Goal: Task Accomplishment & Management: Manage account settings

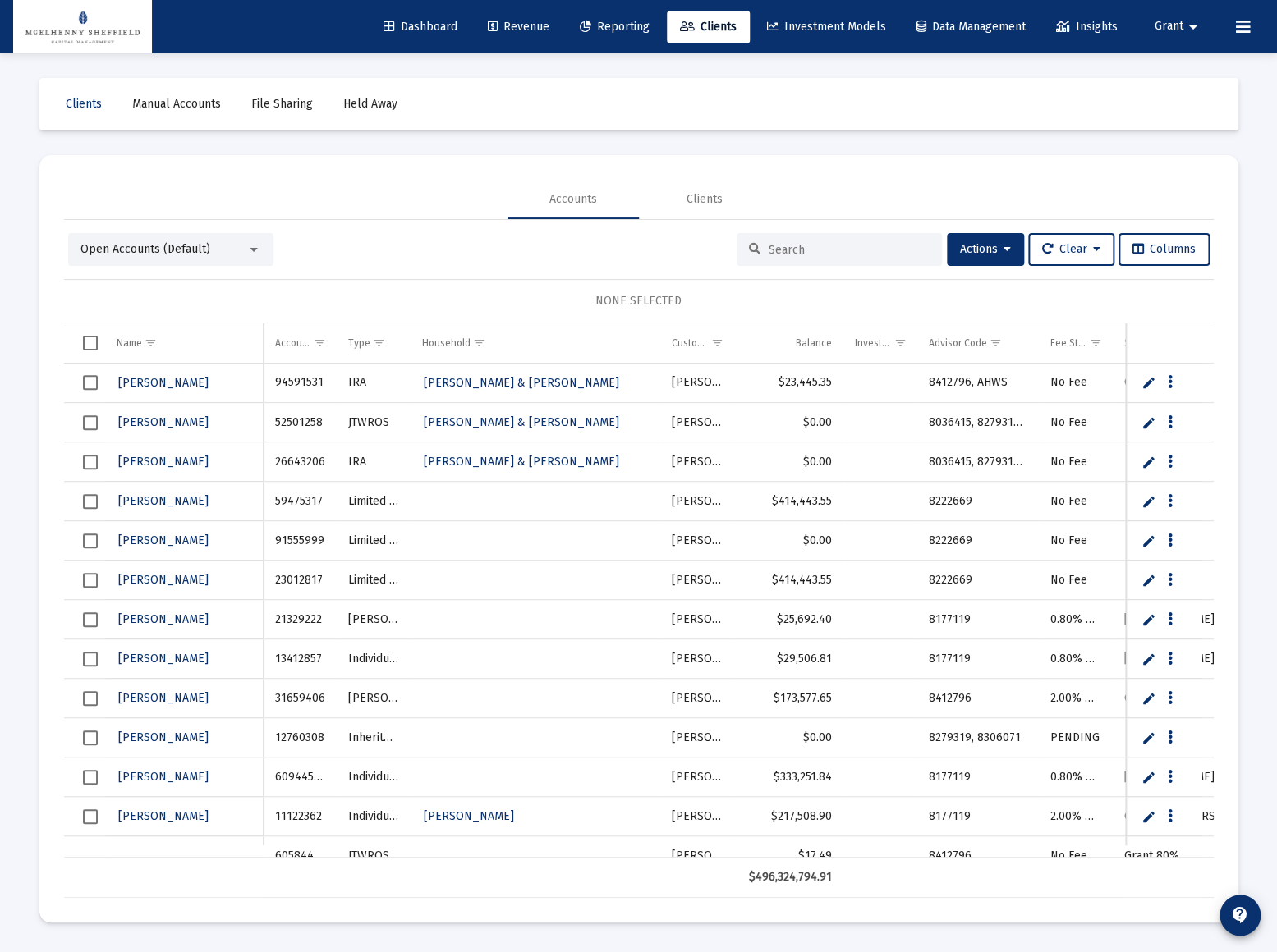
click at [235, 253] on div "Open Accounts (Default)" at bounding box center [163, 249] width 166 height 16
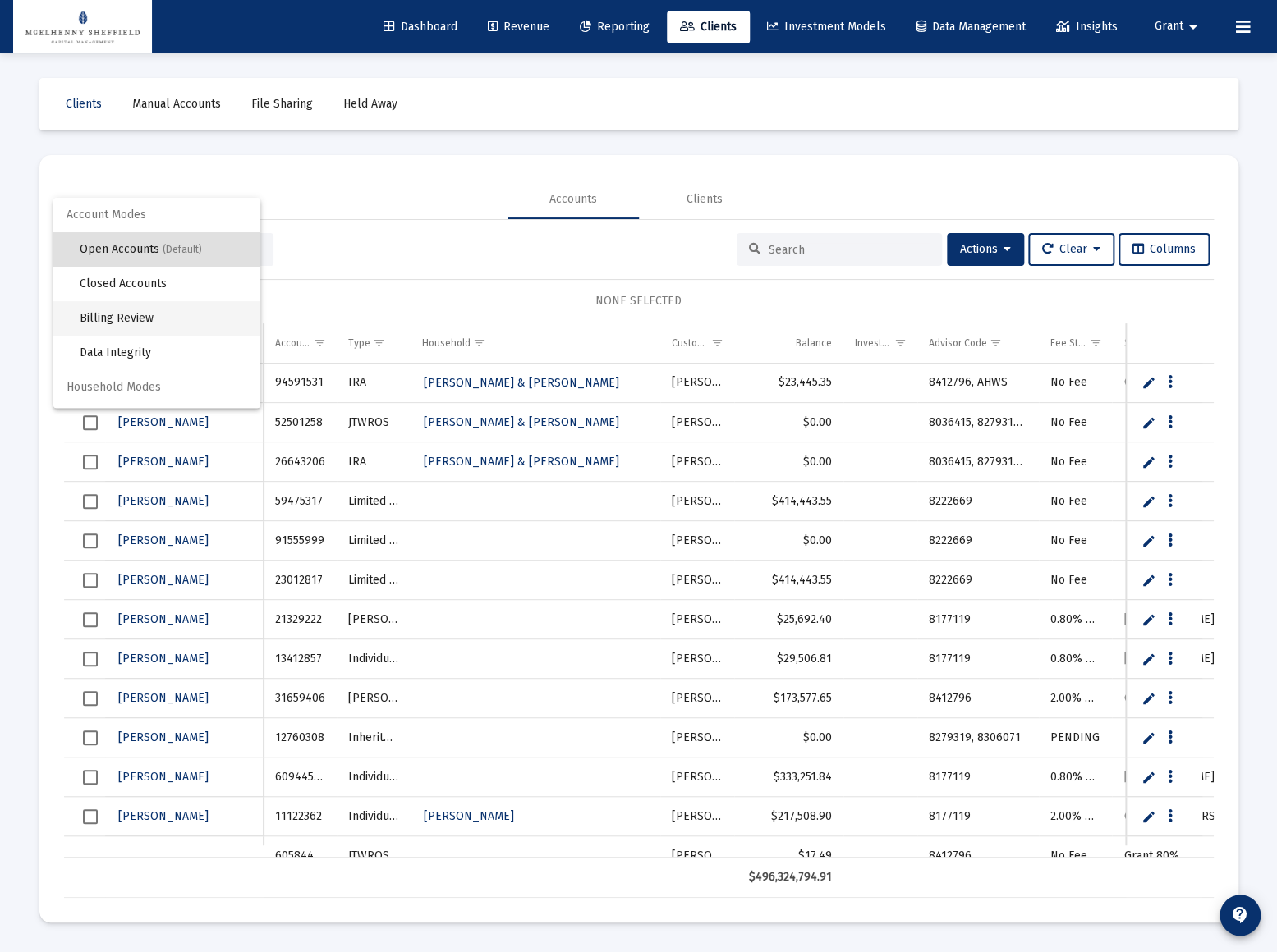
click at [137, 312] on span "Billing Review" at bounding box center [163, 319] width 168 height 35
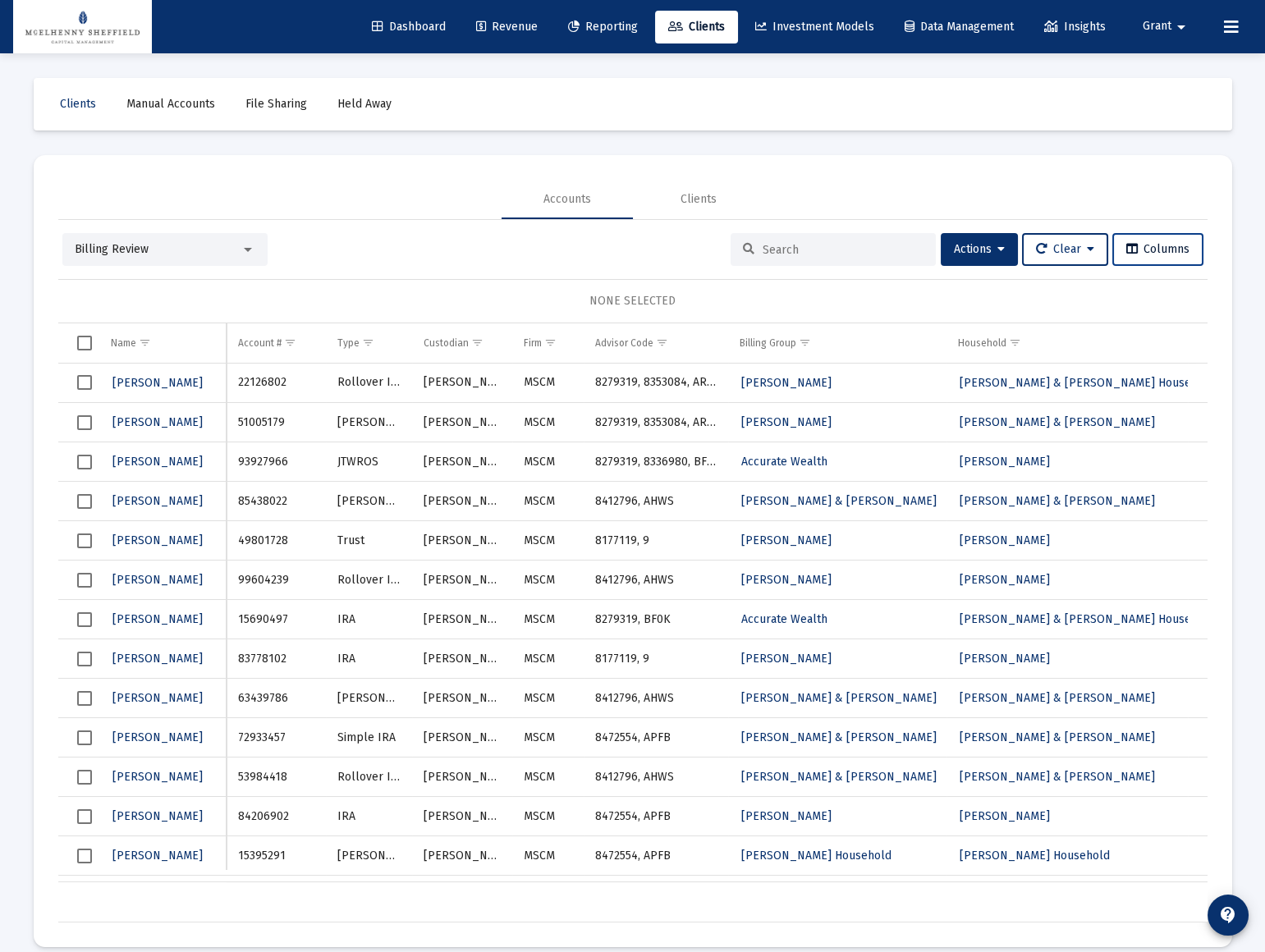
click at [1149, 247] on span "Columns" at bounding box center [1158, 249] width 63 height 14
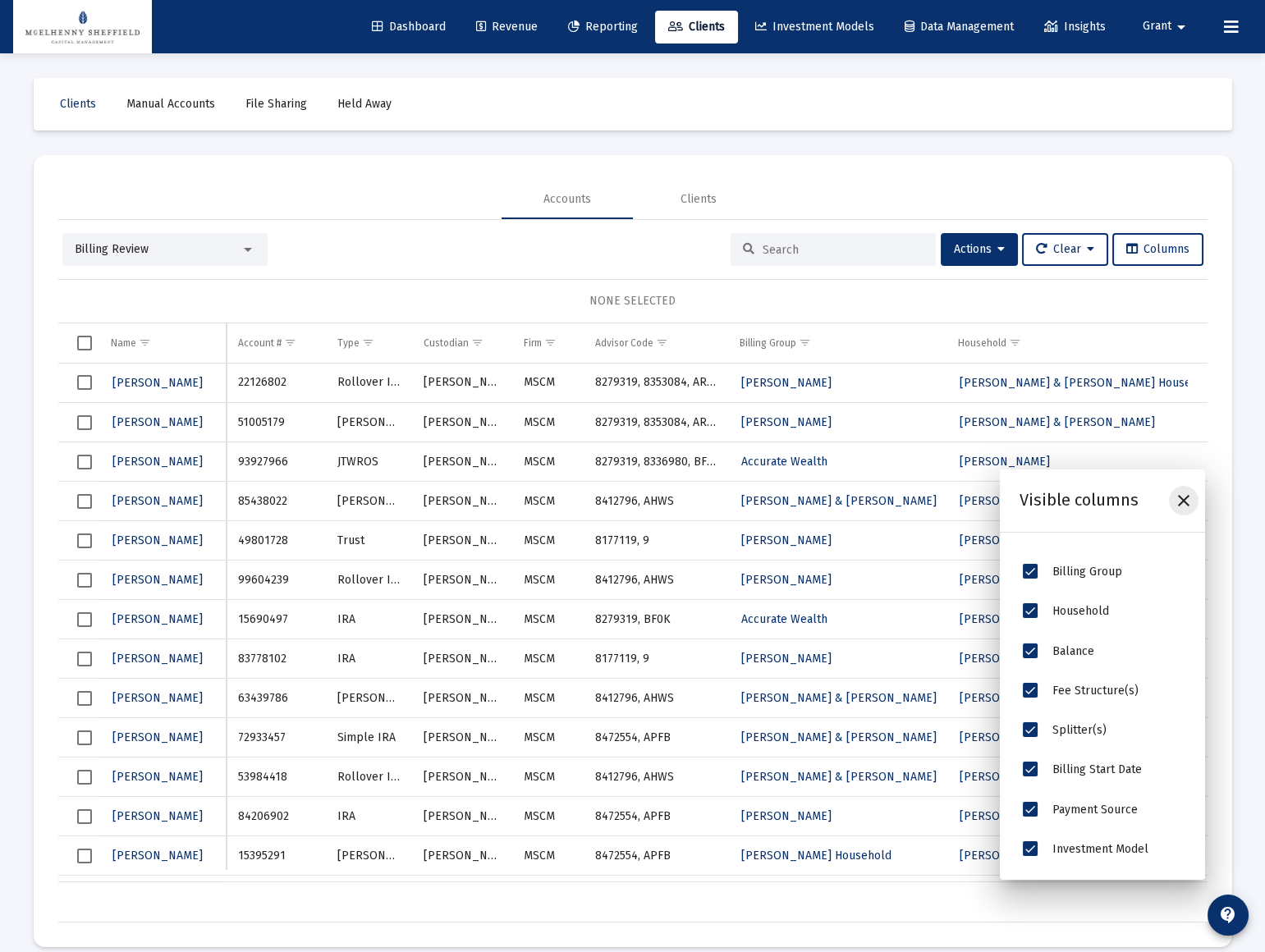
drag, startPoint x: 1188, startPoint y: 507, endPoint x: 1122, endPoint y: 484, distance: 69.9
click at [1188, 506] on icon "Close" at bounding box center [1184, 500] width 20 height 20
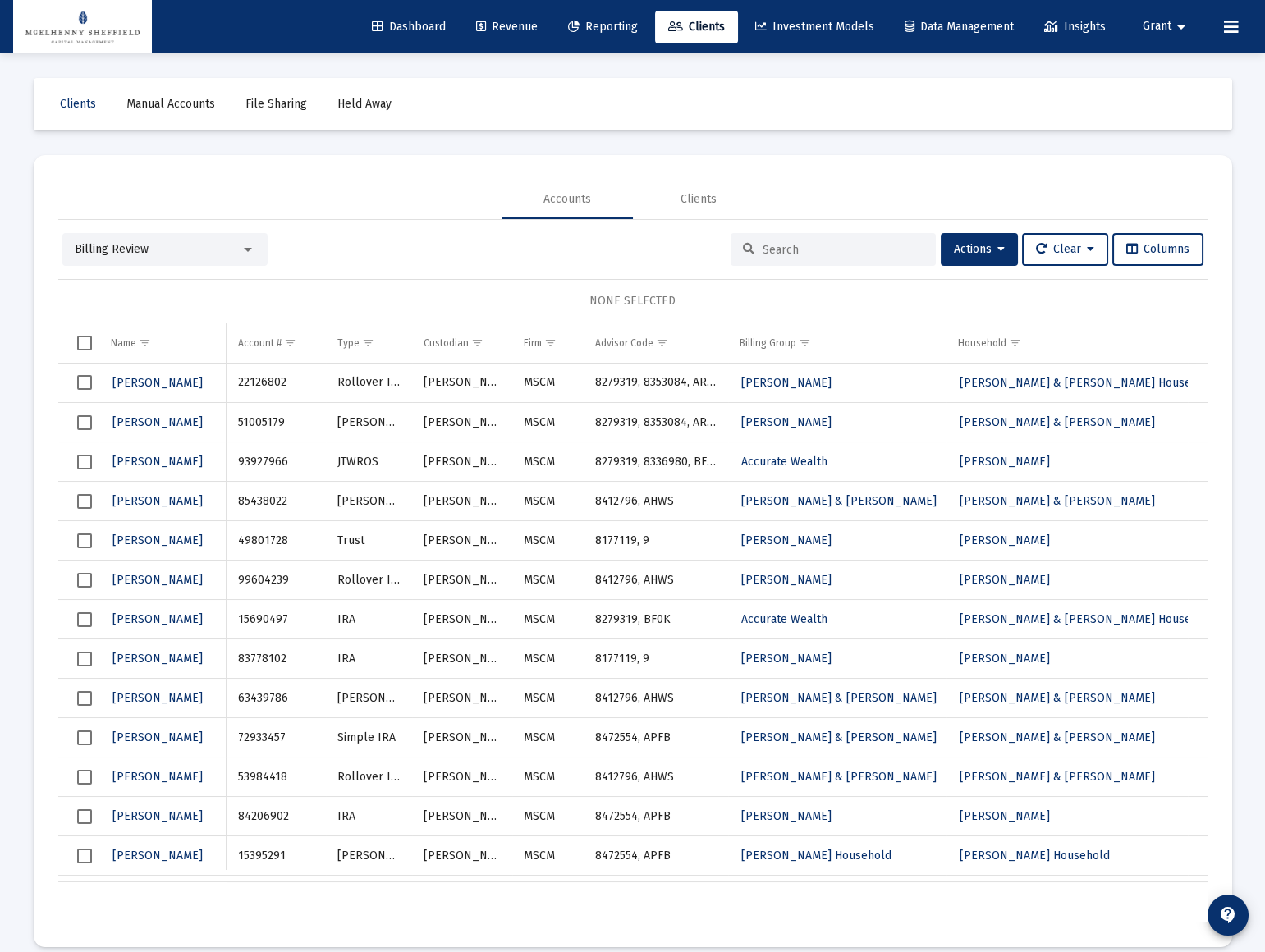
click at [166, 235] on div "Billing Review" at bounding box center [165, 250] width 206 height 33
click at [165, 250] on div "Billing Review" at bounding box center [157, 249] width 166 height 16
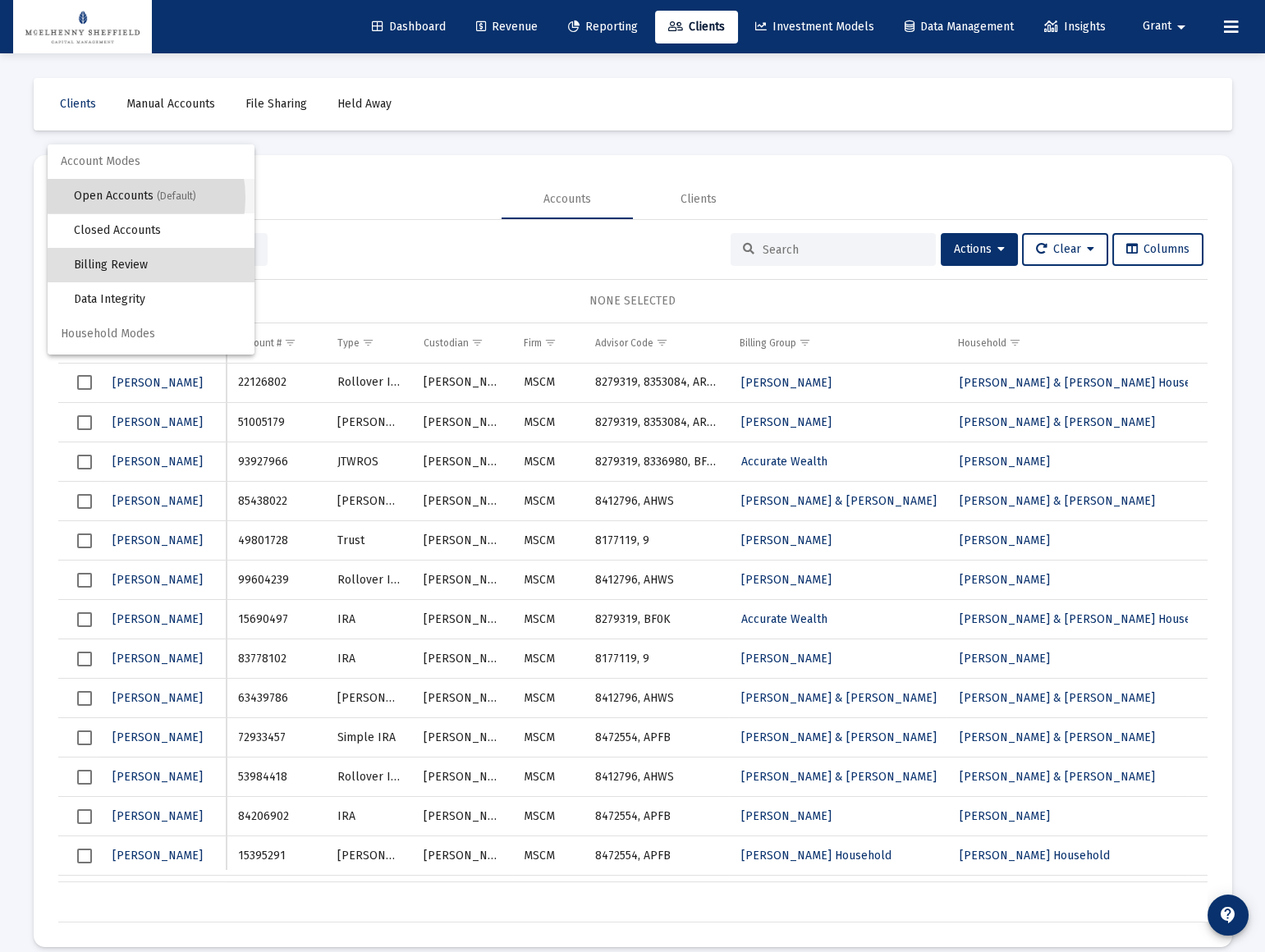
click at [121, 198] on span "Open Accounts (Default)" at bounding box center [158, 196] width 168 height 35
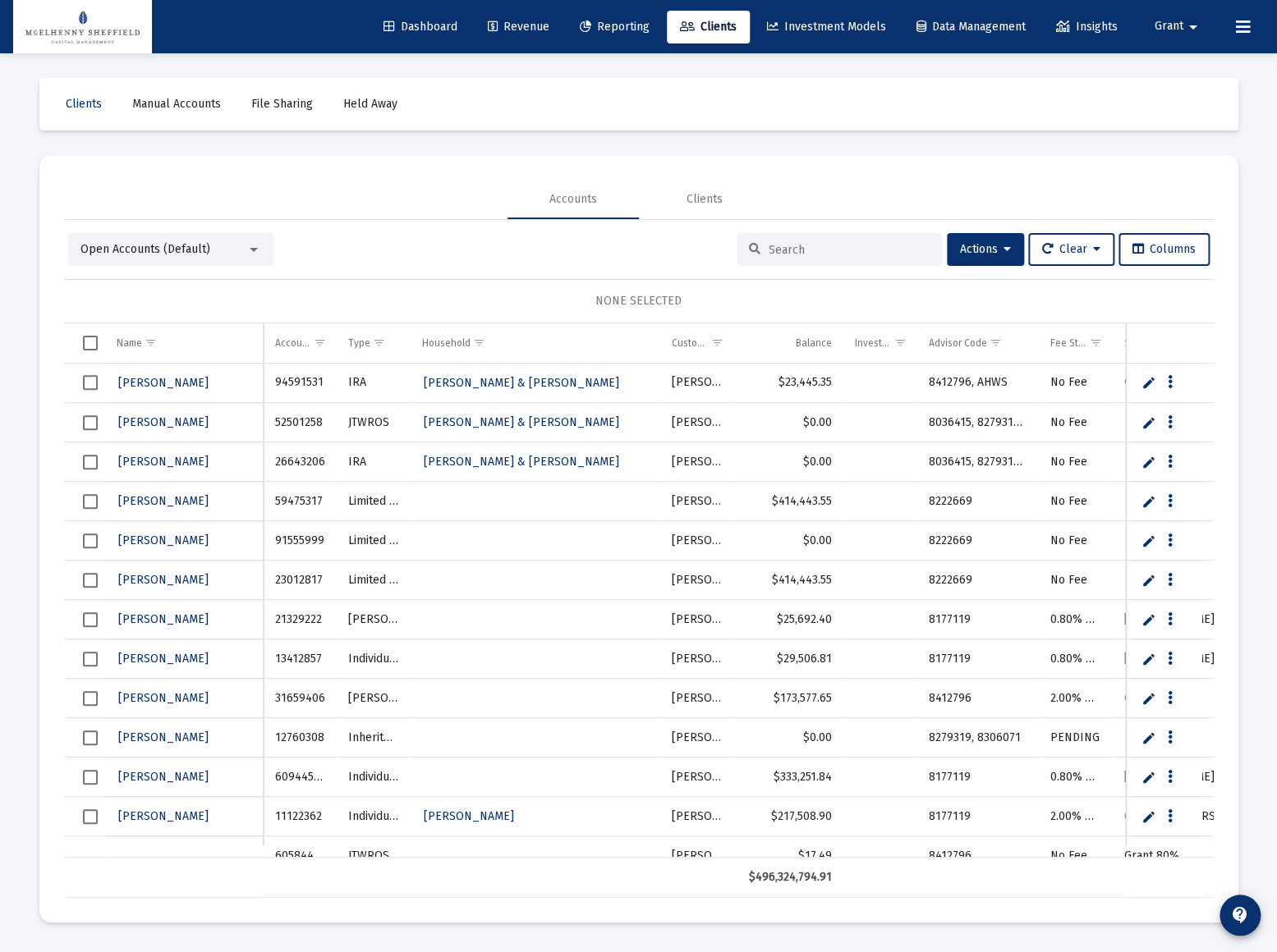
click at [168, 244] on span "Open Accounts (Default)" at bounding box center [145, 249] width 130 height 14
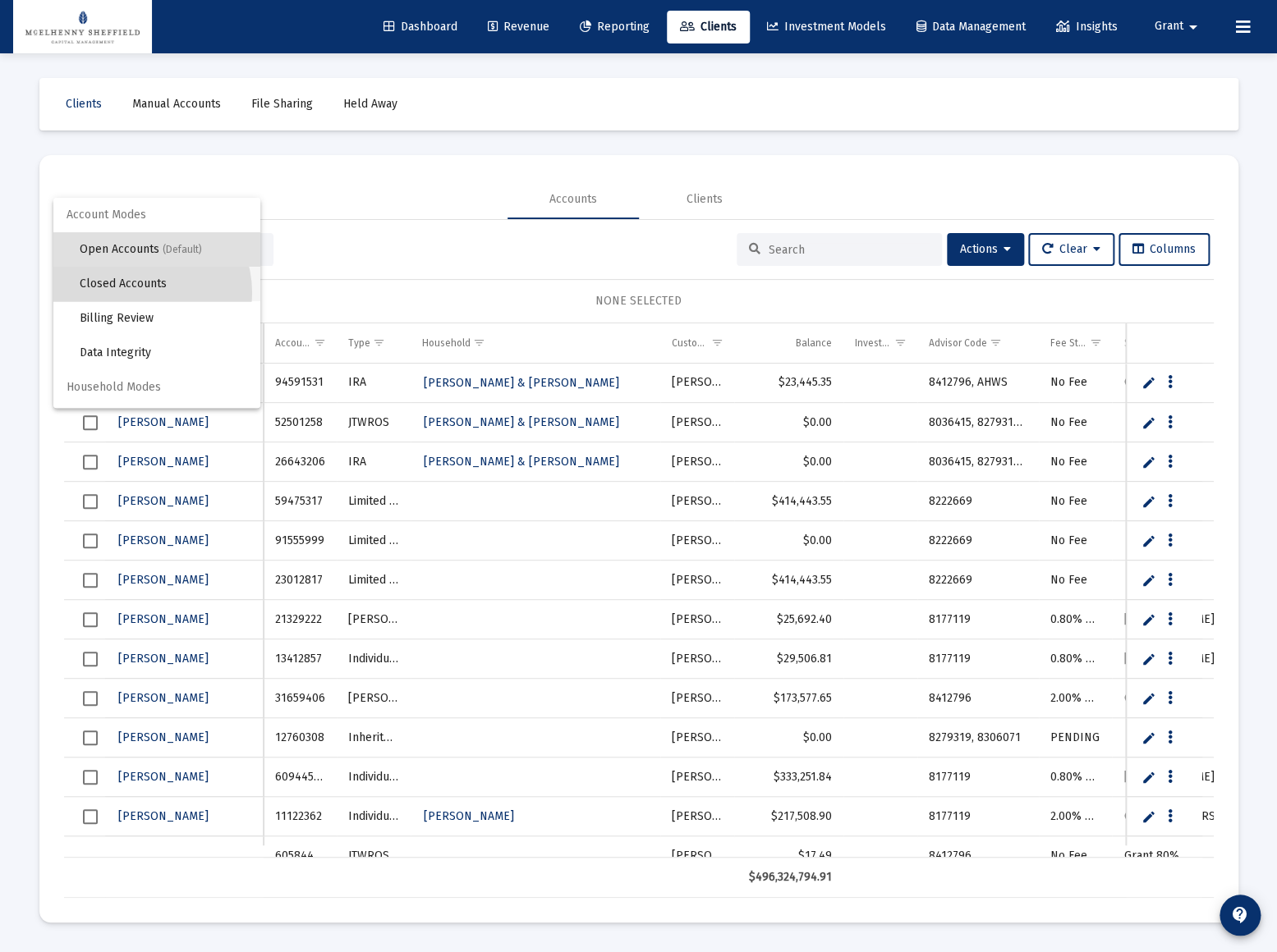
click at [137, 293] on span "Closed Accounts" at bounding box center [163, 284] width 168 height 35
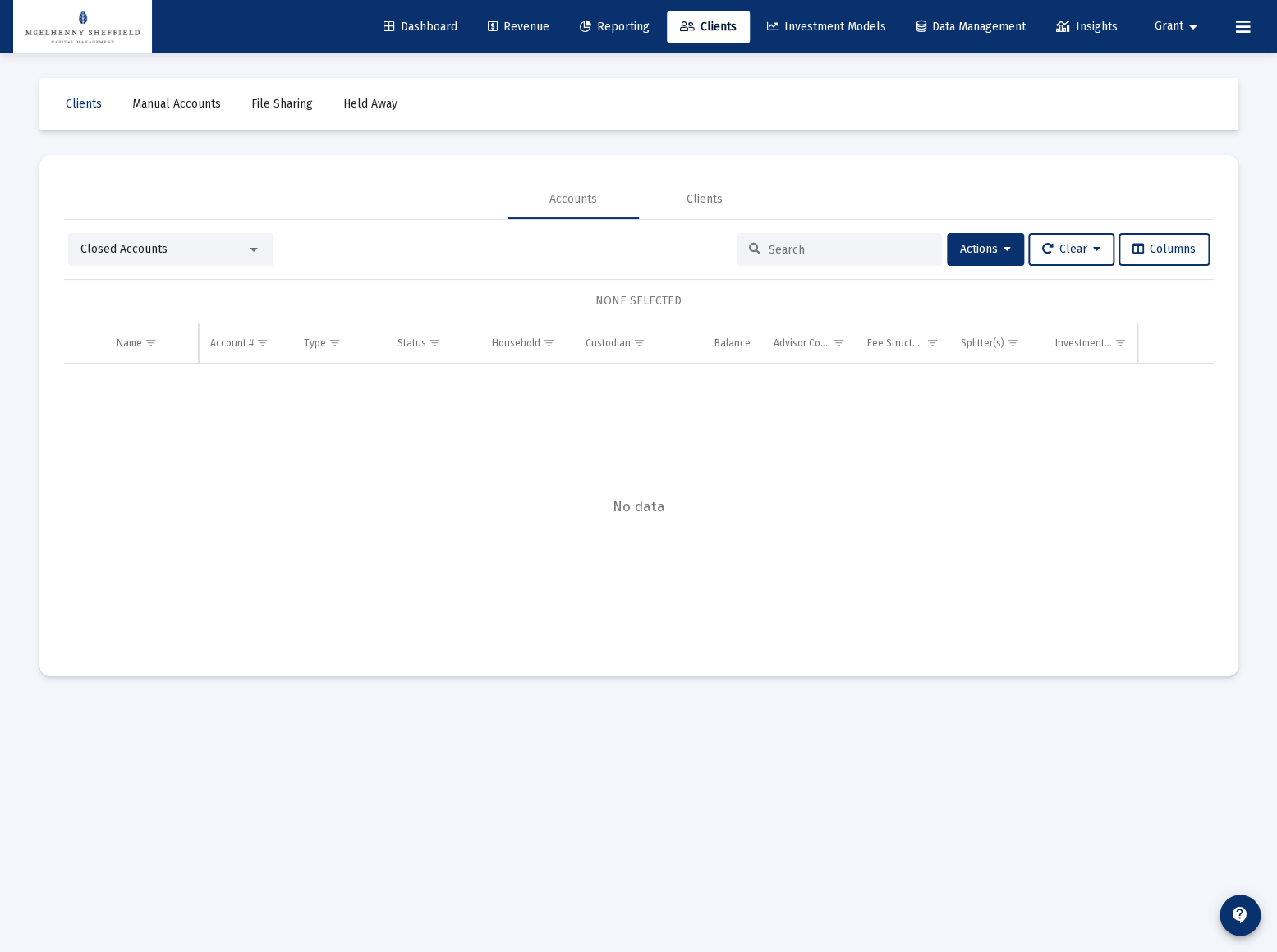
click at [170, 245] on div "Closed Accounts" at bounding box center [163, 249] width 166 height 16
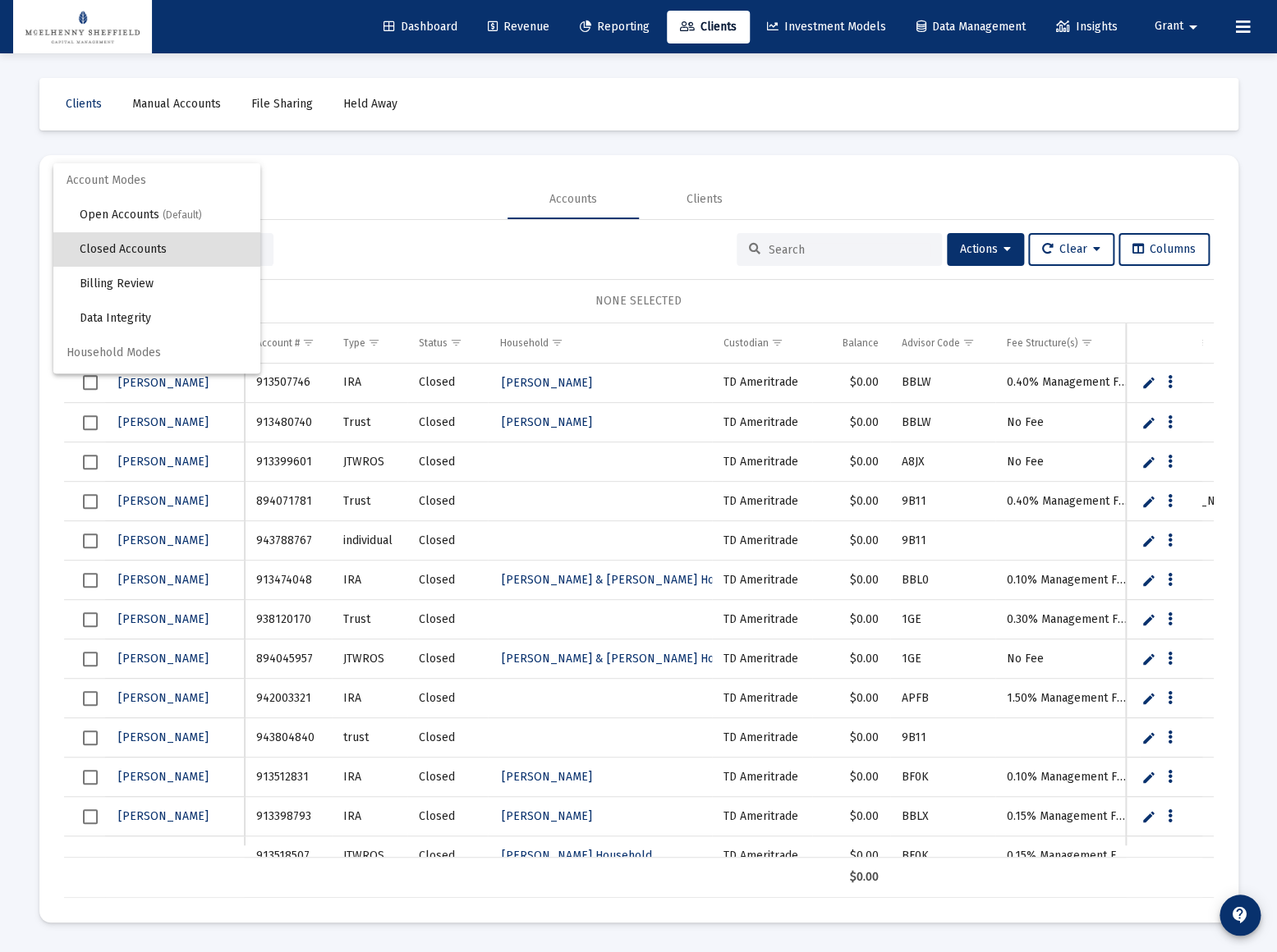
click at [358, 185] on div at bounding box center [638, 476] width 1277 height 952
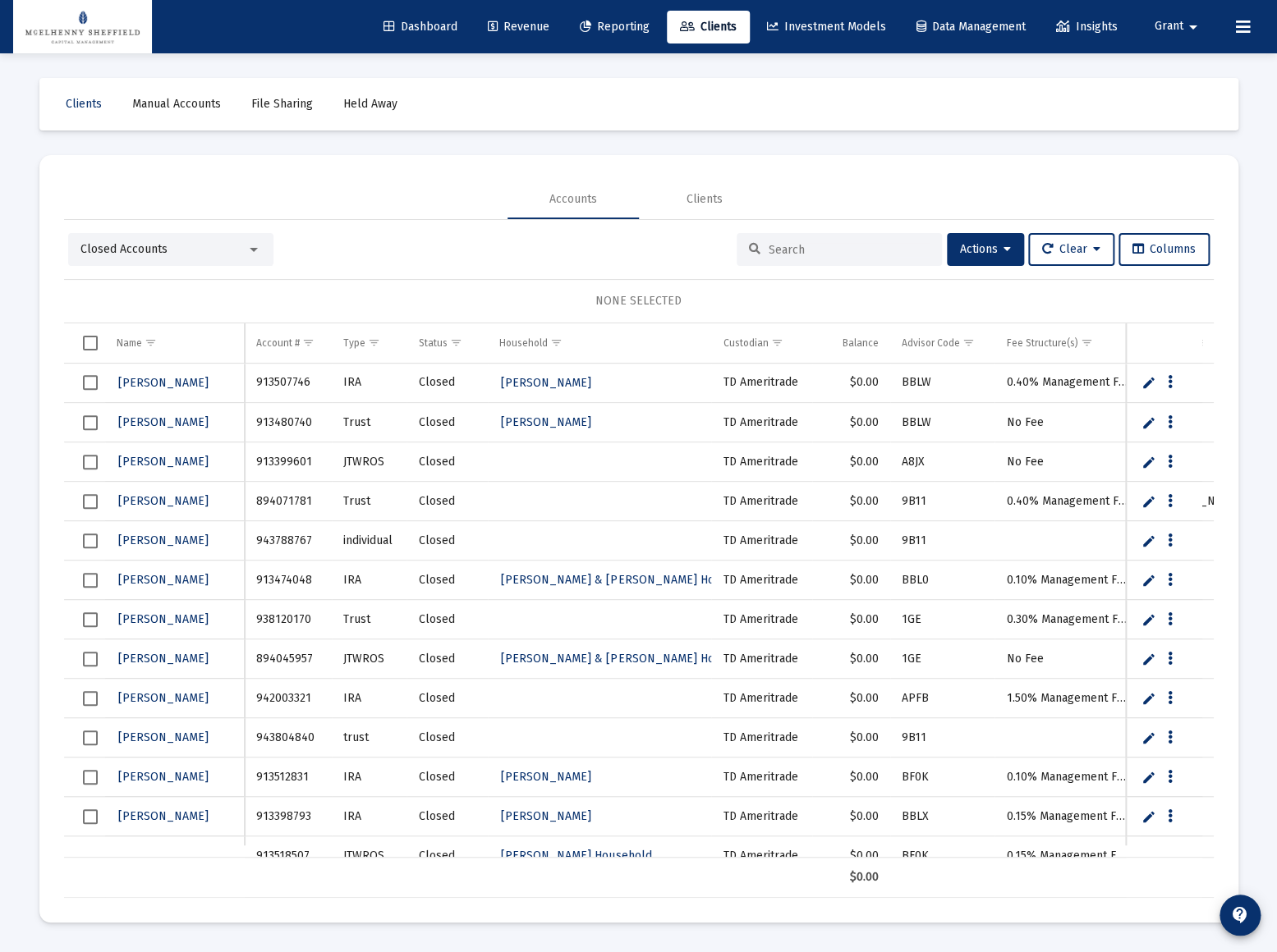
click at [155, 239] on div "Closed Accounts" at bounding box center [171, 250] width 206 height 33
click at [147, 257] on div "Closed Accounts" at bounding box center [171, 250] width 206 height 33
click at [258, 250] on div at bounding box center [253, 249] width 15 height 13
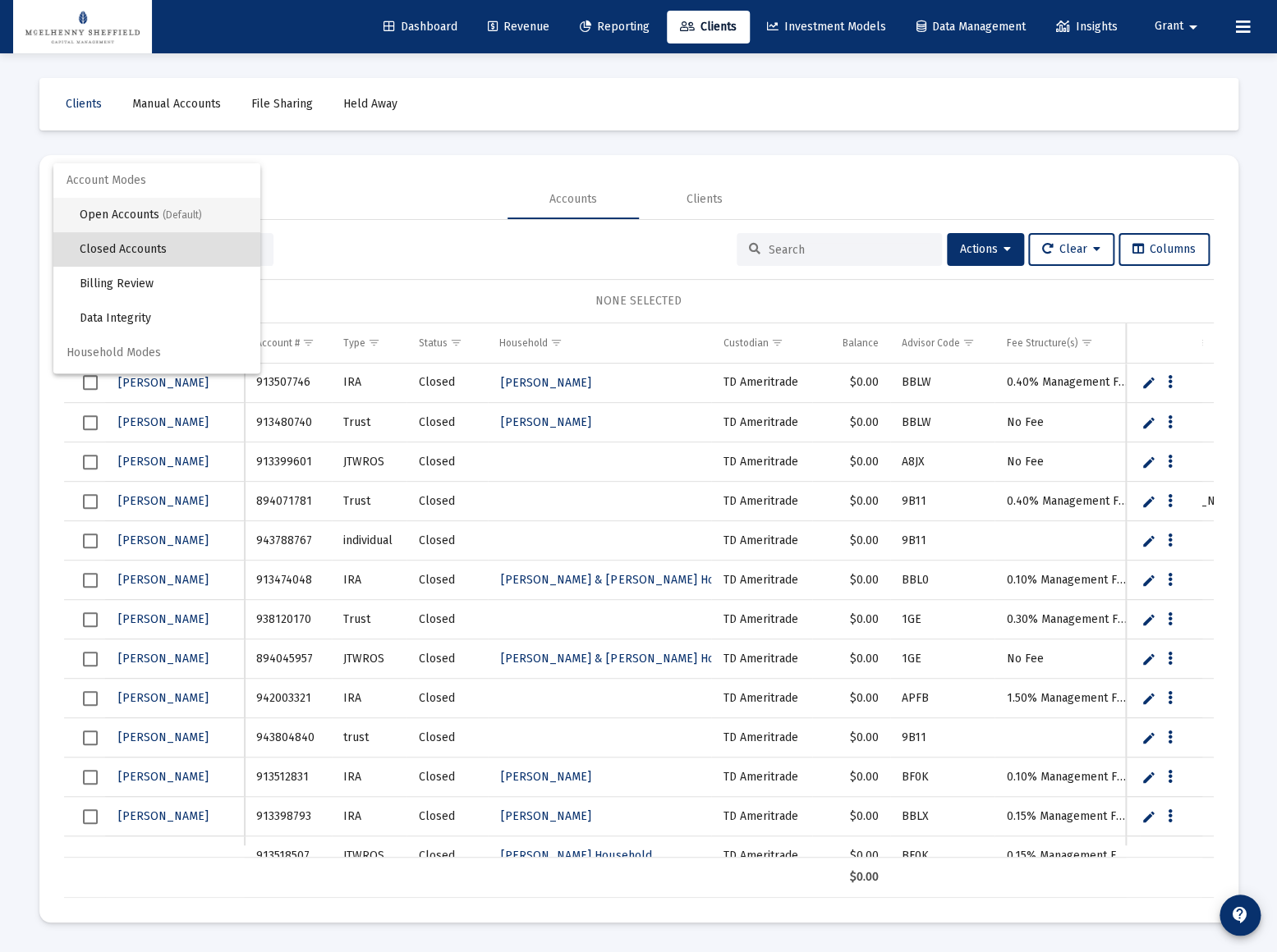
click at [125, 213] on span "Open Accounts (Default)" at bounding box center [163, 215] width 168 height 35
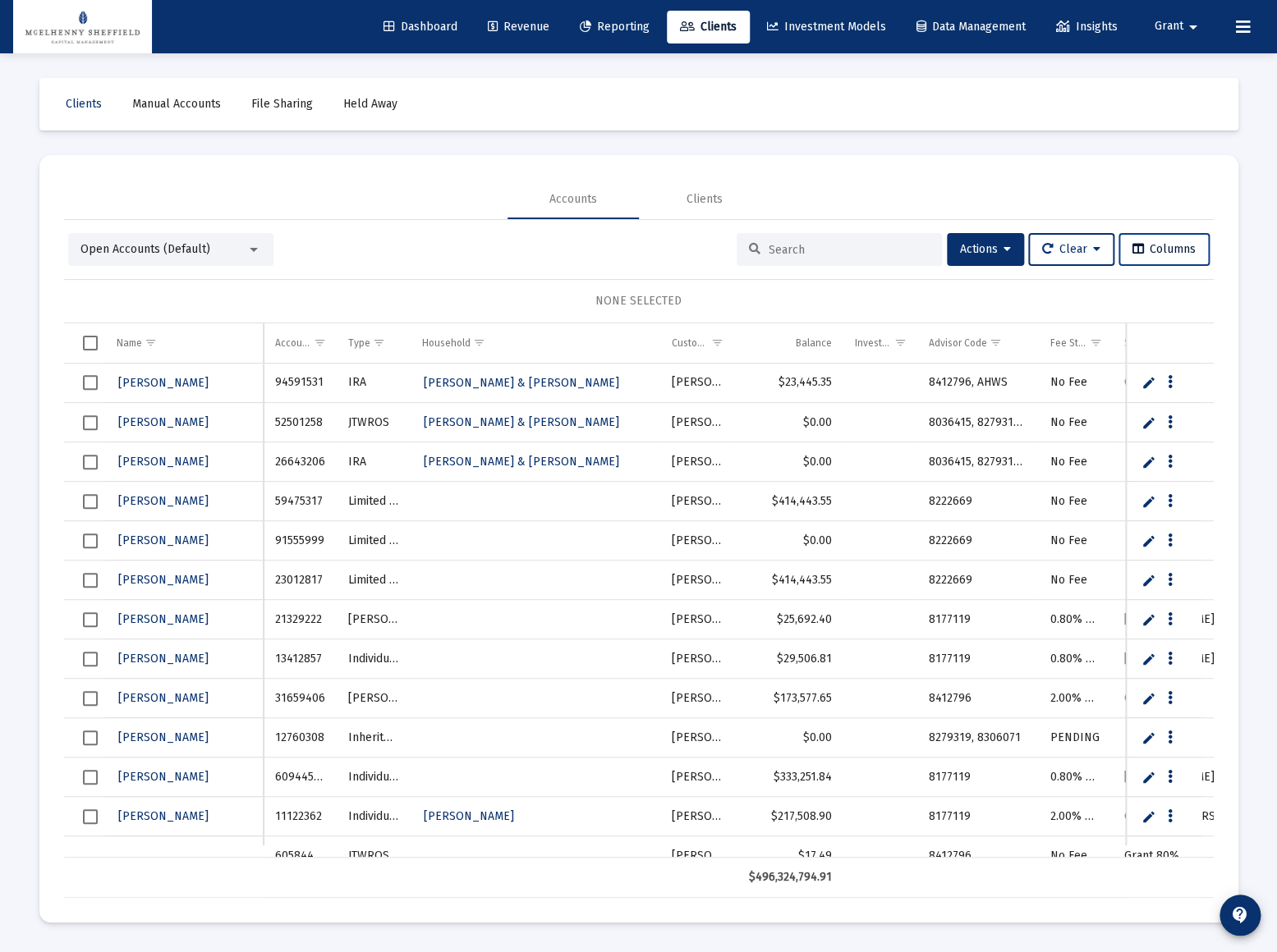
click at [1173, 253] on span "Columns" at bounding box center [1163, 249] width 63 height 14
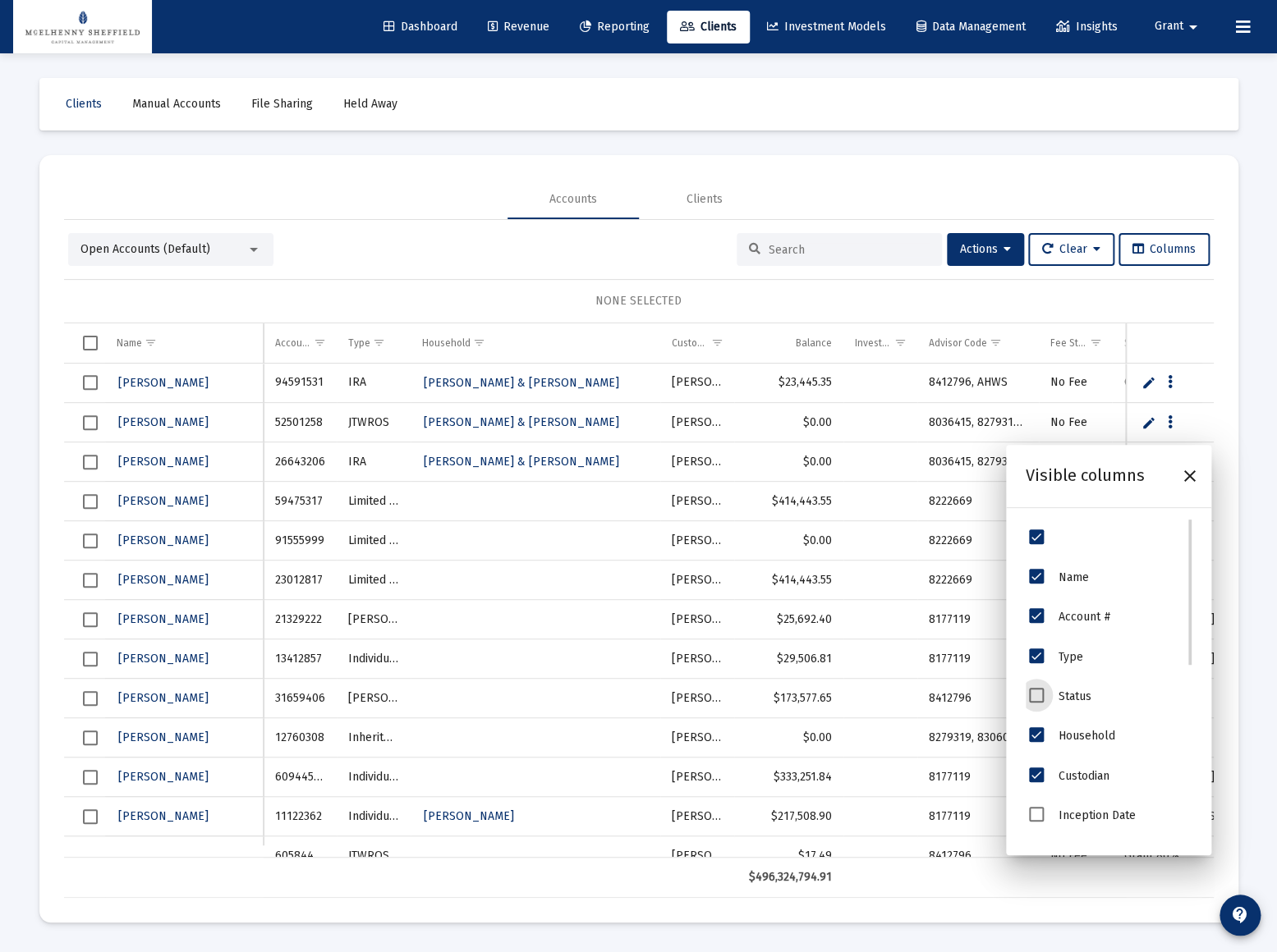
drag, startPoint x: 1040, startPoint y: 689, endPoint x: 1051, endPoint y: 721, distance: 33.8
click at [1041, 690] on span "Status" at bounding box center [1036, 695] width 15 height 15
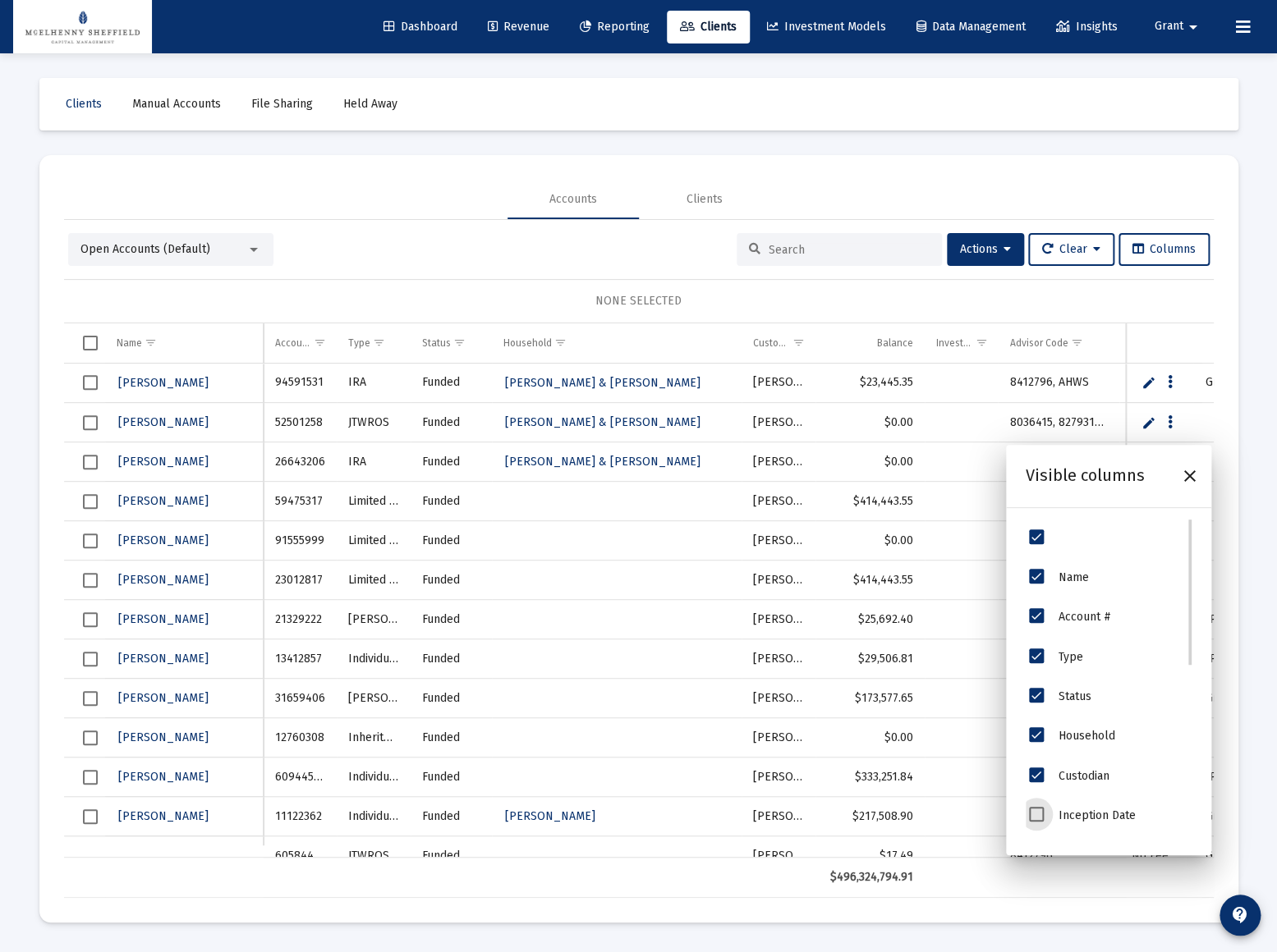
click at [1034, 814] on span "Inception Date" at bounding box center [1036, 814] width 15 height 15
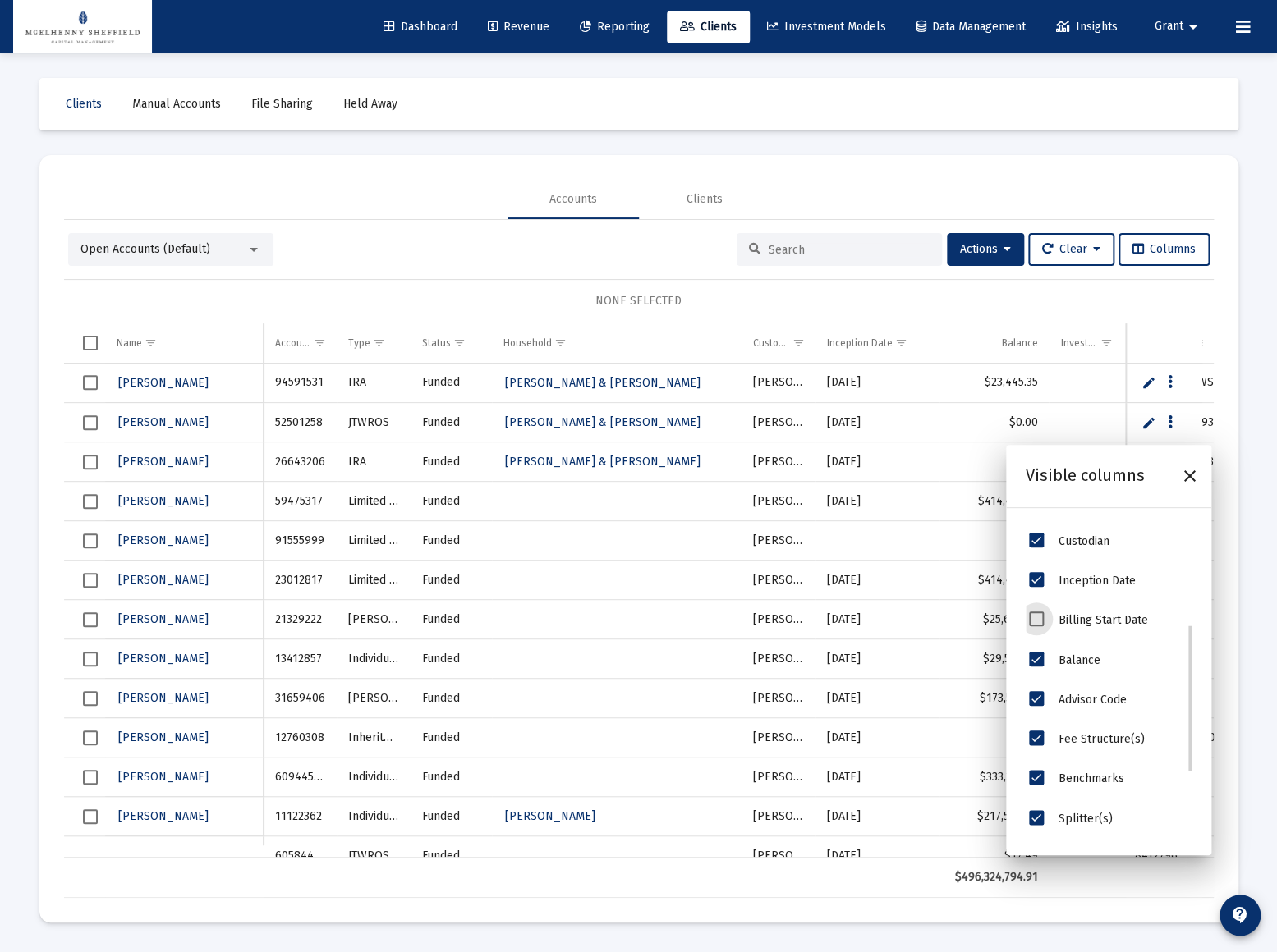
click at [1038, 619] on span "Billing Start Date" at bounding box center [1036, 619] width 15 height 15
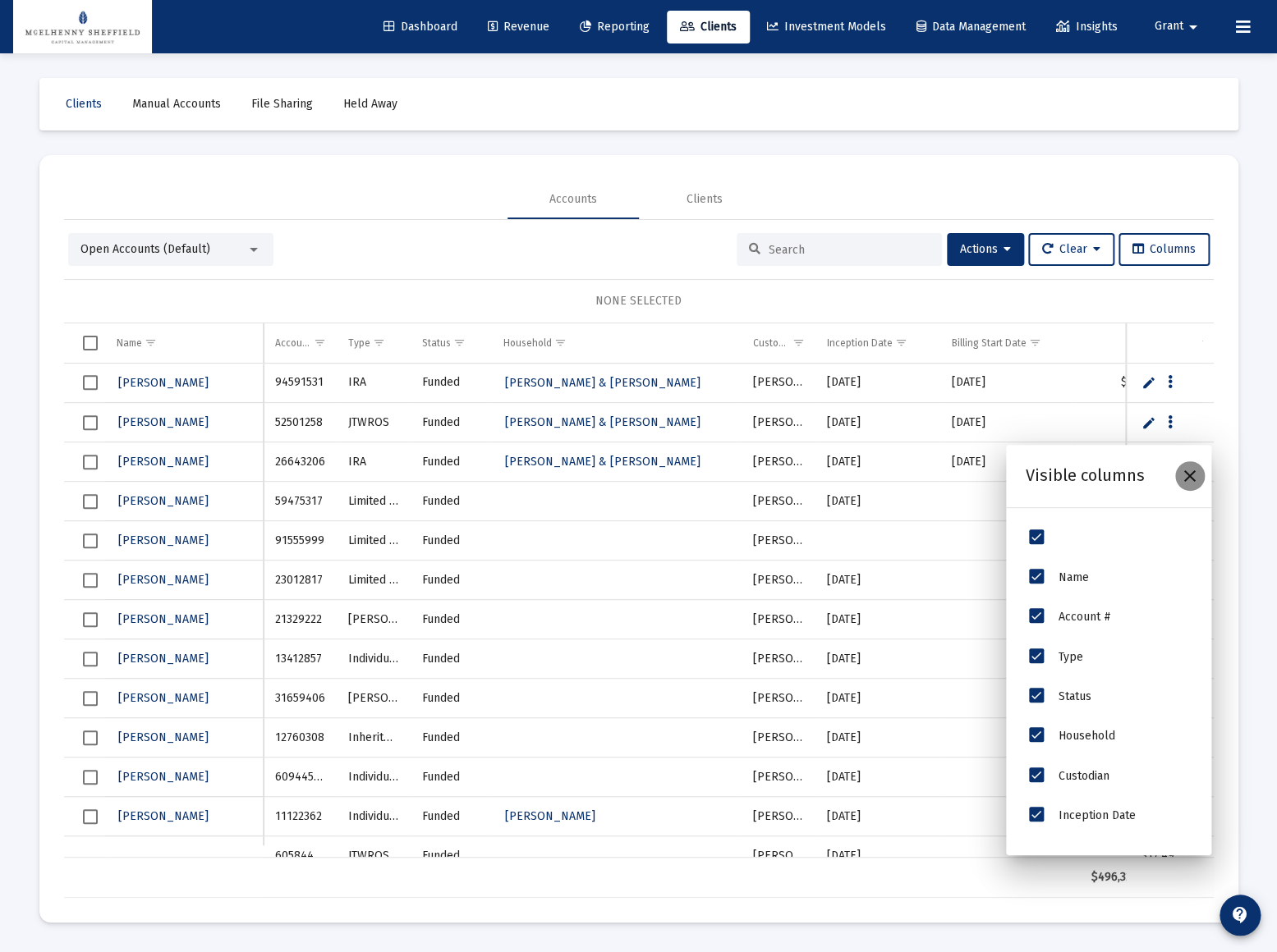
click at [1196, 475] on icon "Close" at bounding box center [1189, 476] width 20 height 20
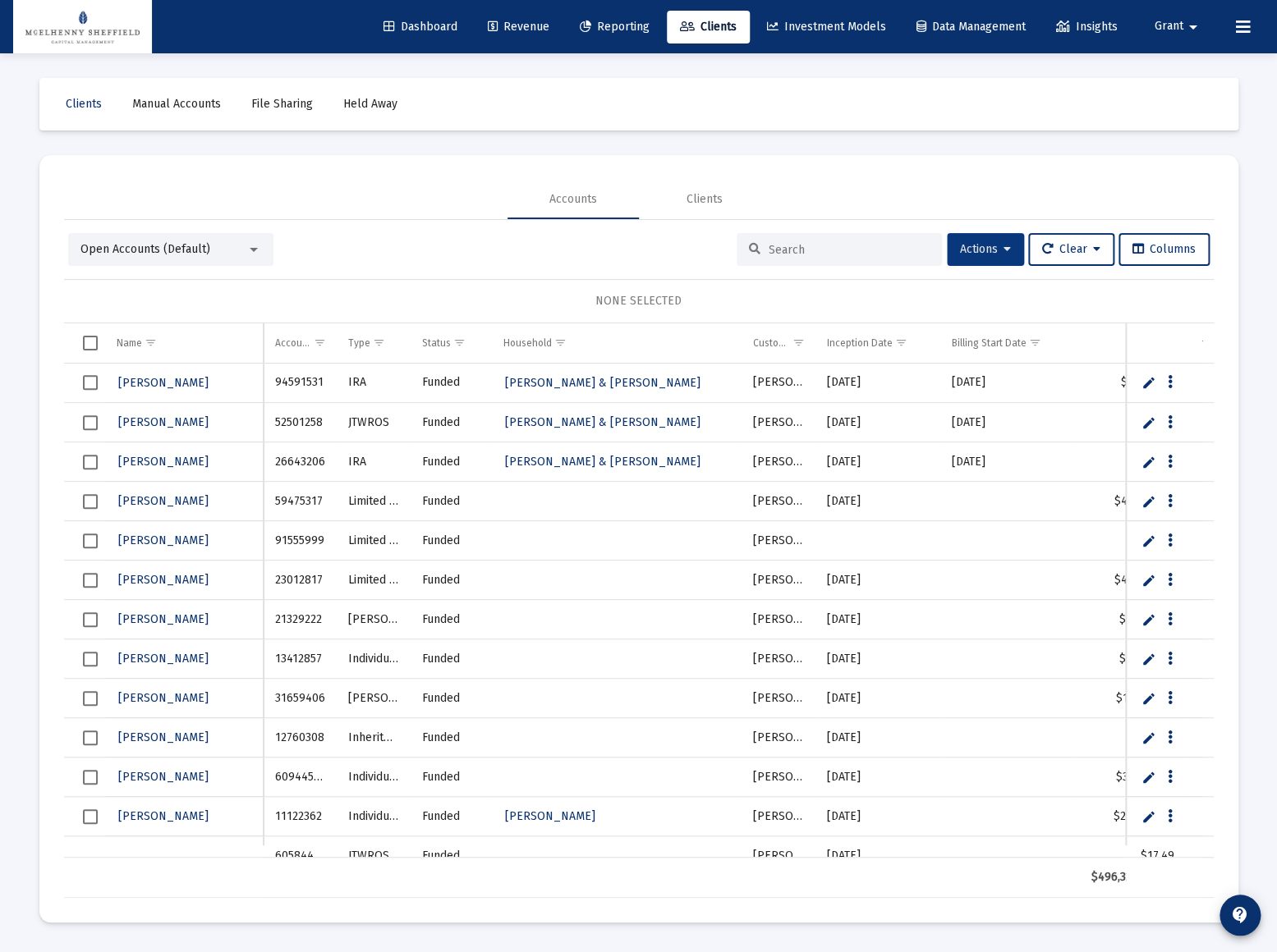
click at [977, 242] on span "Actions" at bounding box center [985, 249] width 51 height 14
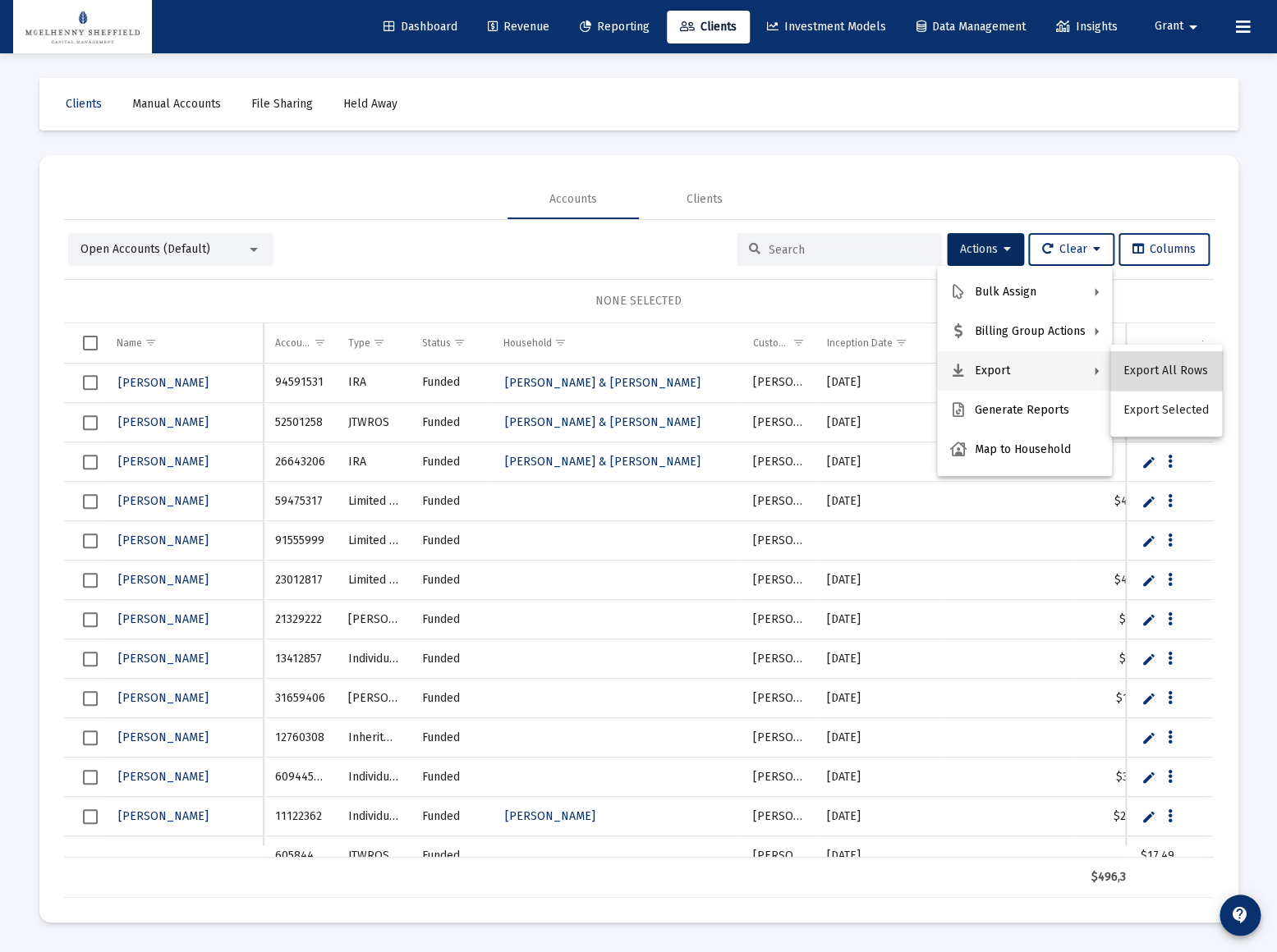
click at [1180, 371] on button "Export All Rows" at bounding box center [1166, 371] width 111 height 40
